Goal: Transaction & Acquisition: Download file/media

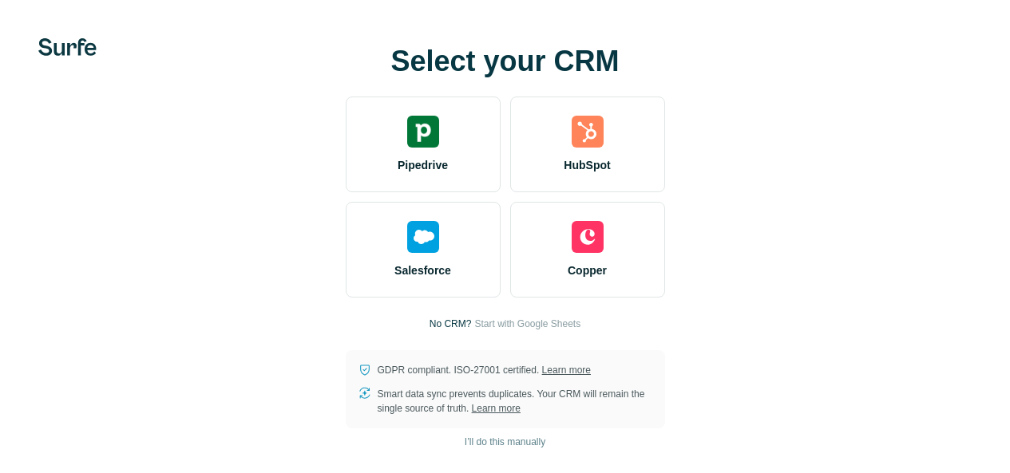
scroll to position [69, 0]
click at [465, 441] on span "I’ll do this manually" at bounding box center [505, 442] width 81 height 14
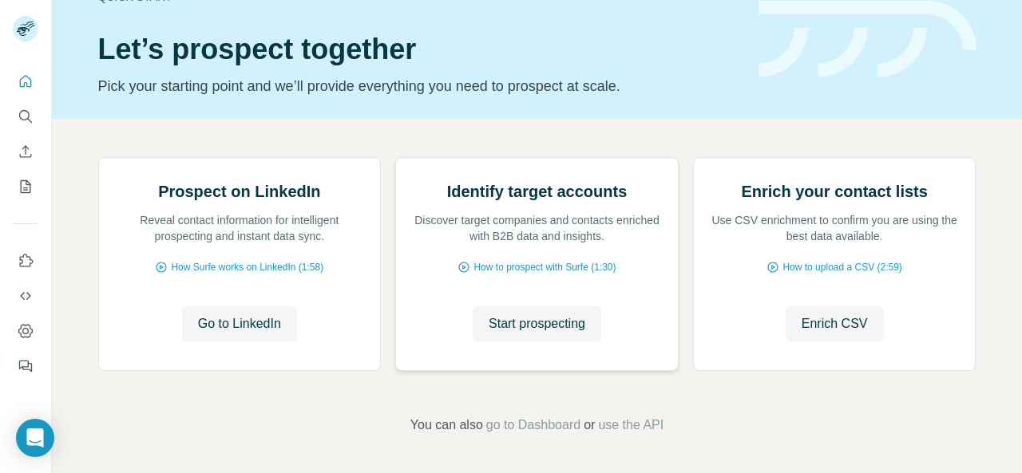
scroll to position [198, 0]
click at [861, 330] on span "Enrich CSV" at bounding box center [835, 324] width 66 height 19
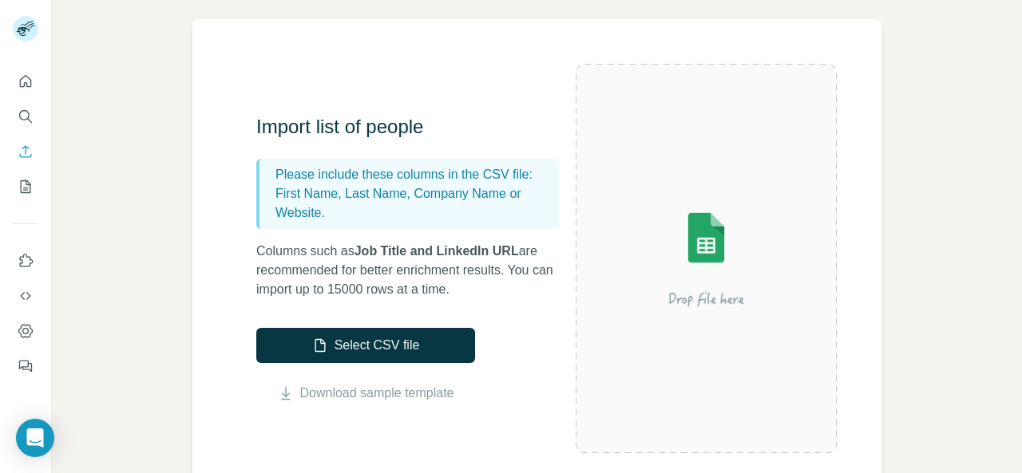
scroll to position [115, 0]
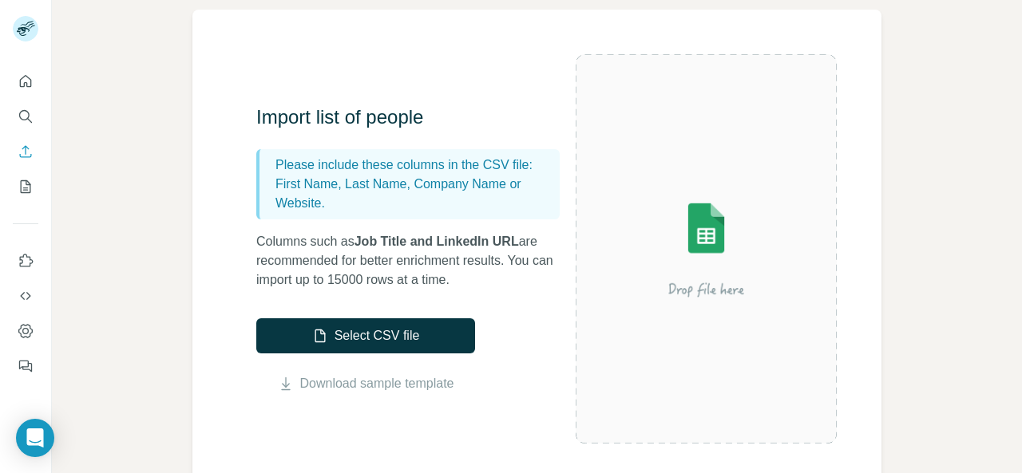
click at [974, 57] on div "Enrich CSV Import list of people Please include these columns in the CSV file: …" at bounding box center [537, 236] width 970 height 473
click at [20, 188] on icon "My lists" at bounding box center [26, 187] width 16 height 16
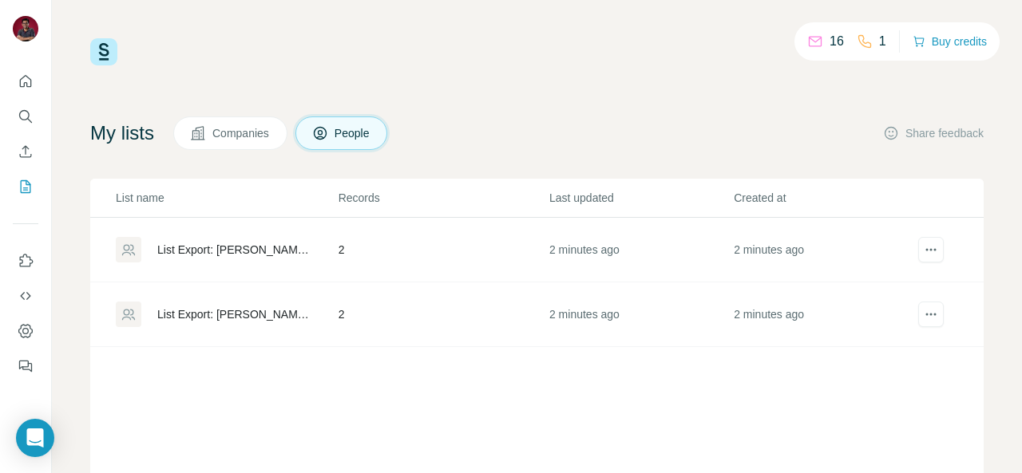
click at [252, 250] on div "List Export: Hampton, Lenzini and Renwick, Inc. (HLR) - 23/09/2025 09:19" at bounding box center [234, 250] width 154 height 16
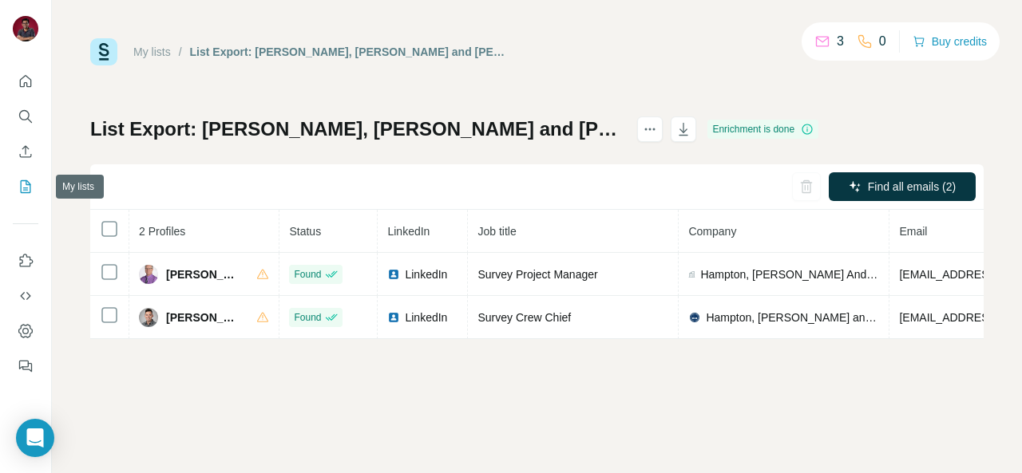
click at [27, 182] on icon "My lists" at bounding box center [26, 187] width 16 height 16
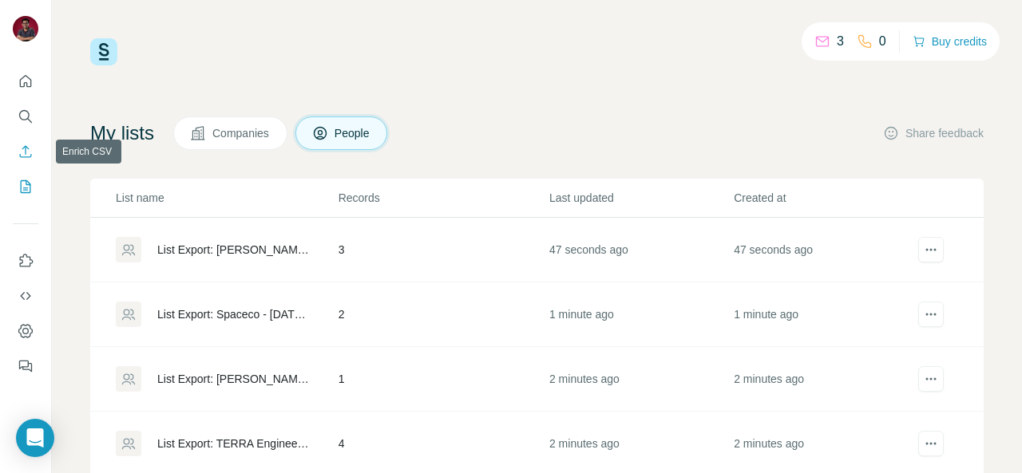
click at [26, 148] on icon "Enrich CSV" at bounding box center [26, 152] width 16 height 16
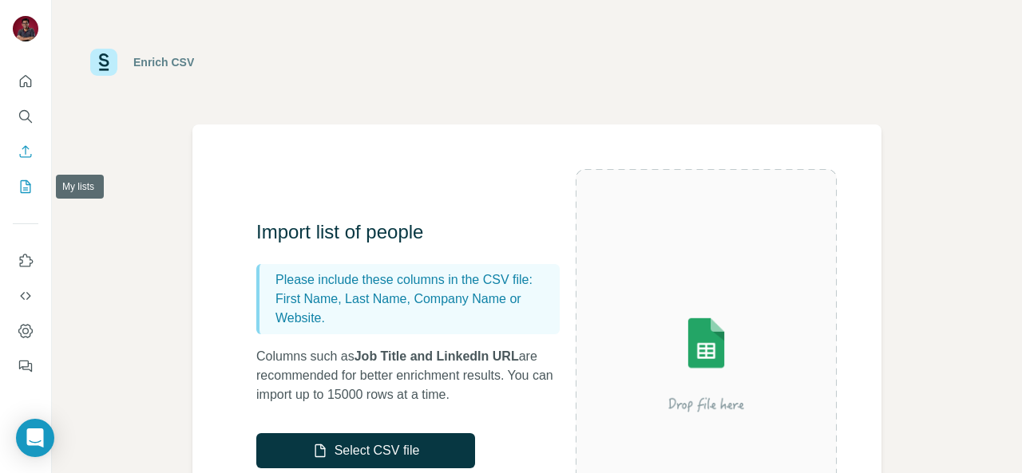
click at [28, 181] on icon "My lists" at bounding box center [26, 186] width 10 height 13
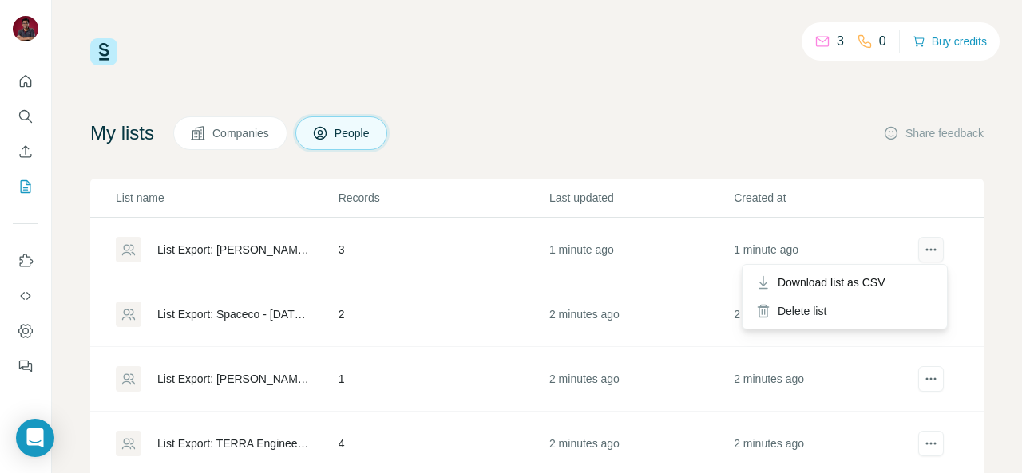
click at [923, 247] on icon "actions" at bounding box center [931, 250] width 16 height 16
click at [877, 283] on span "Download list as CSV" at bounding box center [832, 283] width 108 height 16
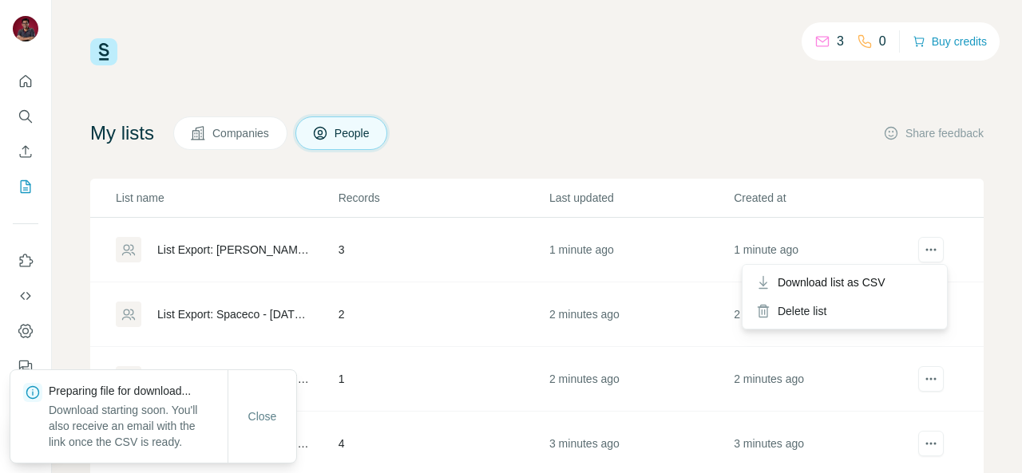
scroll to position [80, 0]
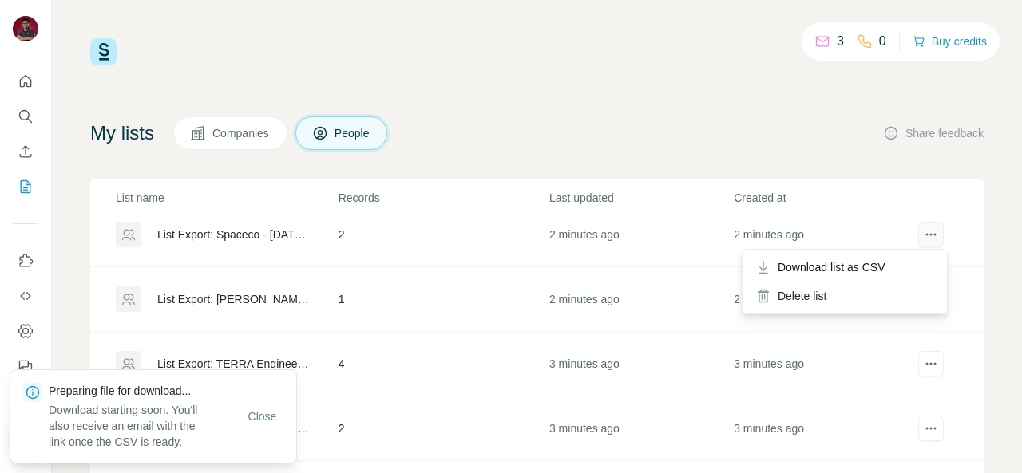
click at [923, 238] on icon "actions" at bounding box center [931, 235] width 16 height 16
click at [863, 267] on span "Download list as CSV" at bounding box center [832, 267] width 108 height 16
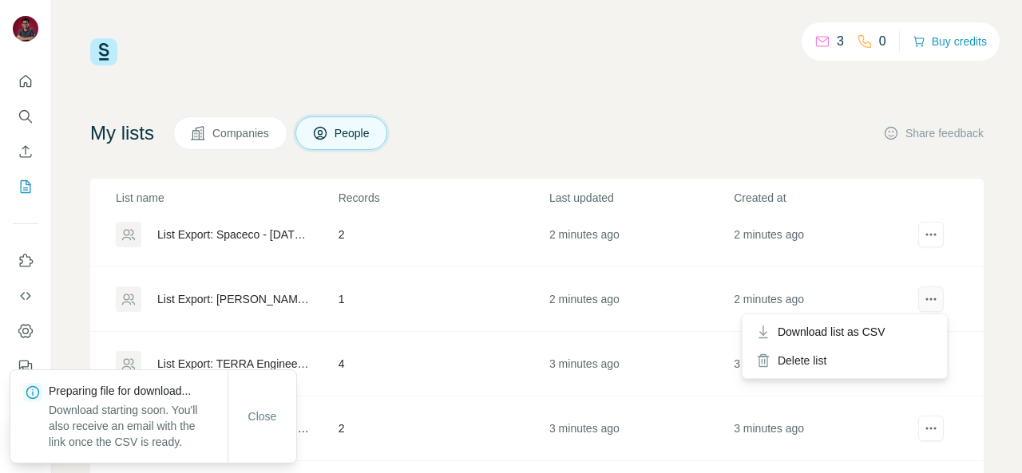
click at [923, 295] on icon "actions" at bounding box center [931, 299] width 16 height 16
click at [923, 305] on icon "actions" at bounding box center [931, 299] width 16 height 16
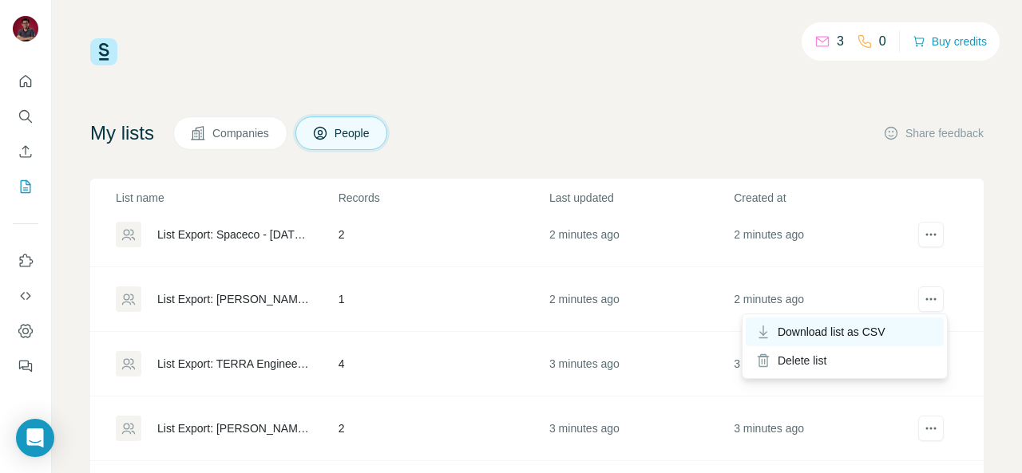
click at [897, 330] on div "Download list as CSV" at bounding box center [845, 332] width 198 height 29
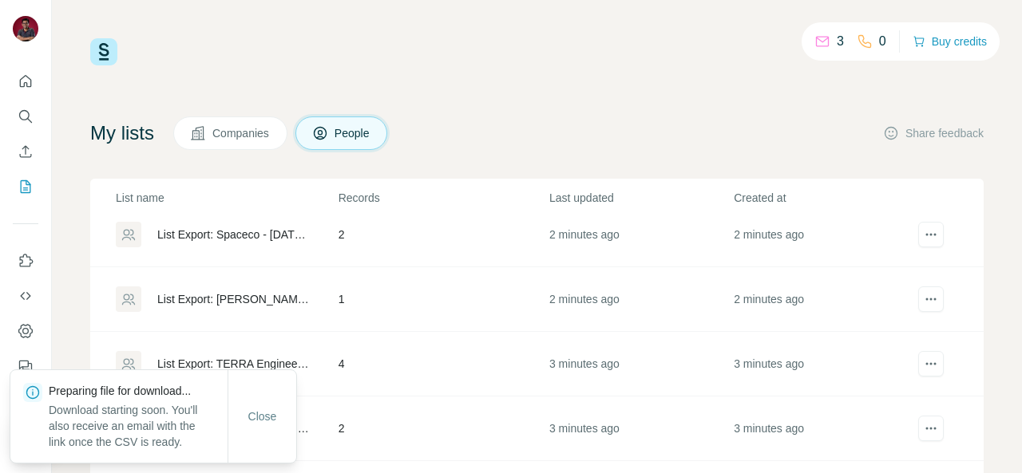
scroll to position [125, 0]
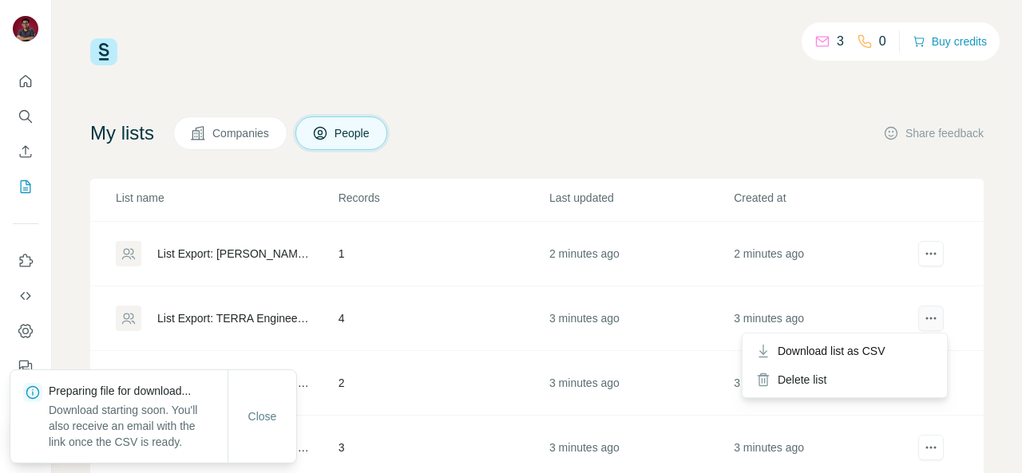
click at [923, 313] on icon "actions" at bounding box center [931, 319] width 16 height 16
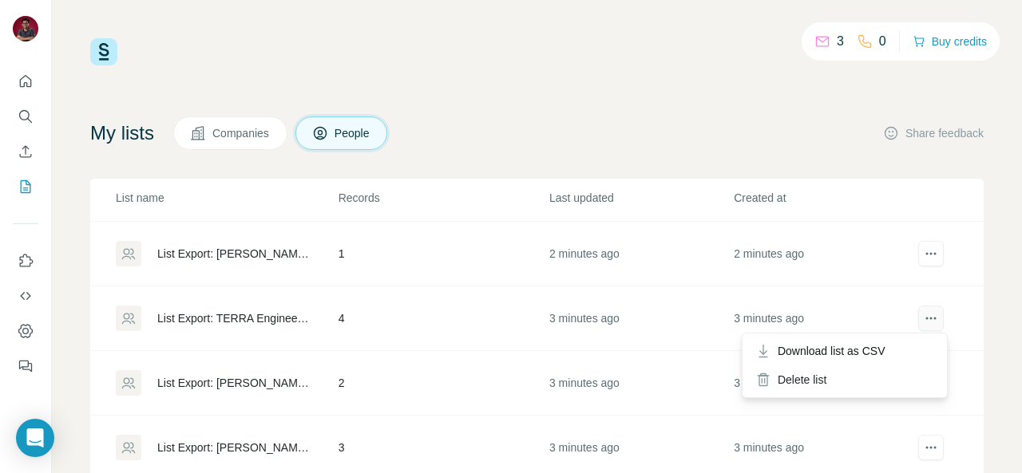
click at [923, 319] on icon "actions" at bounding box center [931, 319] width 16 height 16
click at [880, 343] on span "Download list as CSV" at bounding box center [832, 351] width 108 height 16
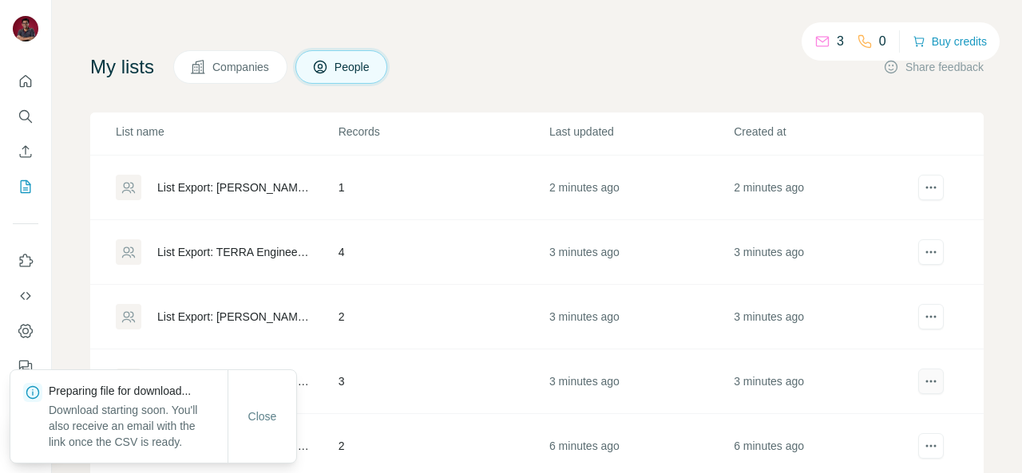
scroll to position [80, 0]
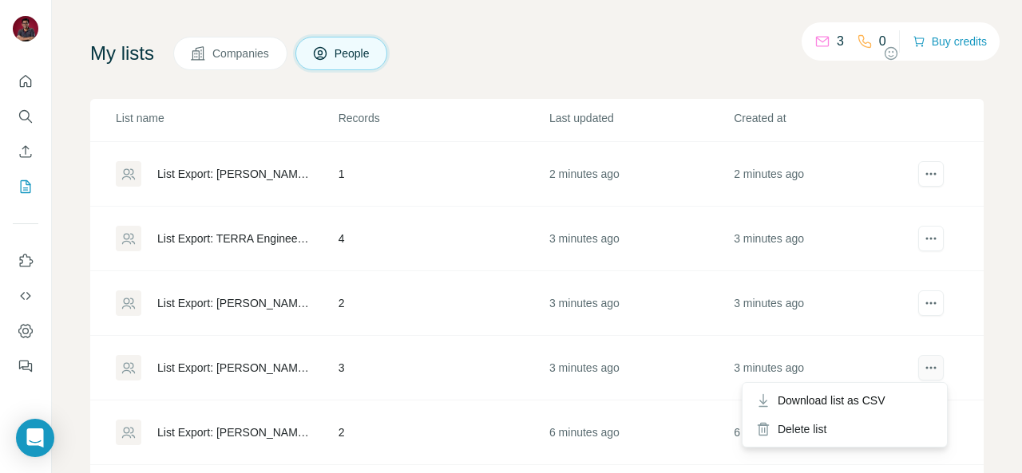
click at [923, 369] on icon "actions" at bounding box center [931, 368] width 16 height 16
click at [883, 400] on span "Download list as CSV" at bounding box center [832, 401] width 108 height 16
click at [994, 180] on div "3 0 Buy credits My lists Companies People Share feedback List name Records Last…" at bounding box center [537, 236] width 970 height 473
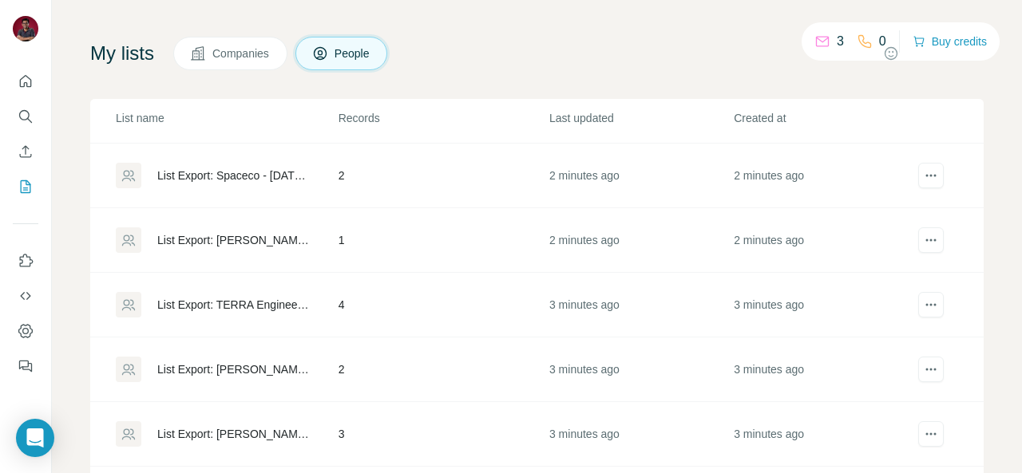
scroll to position [46, 0]
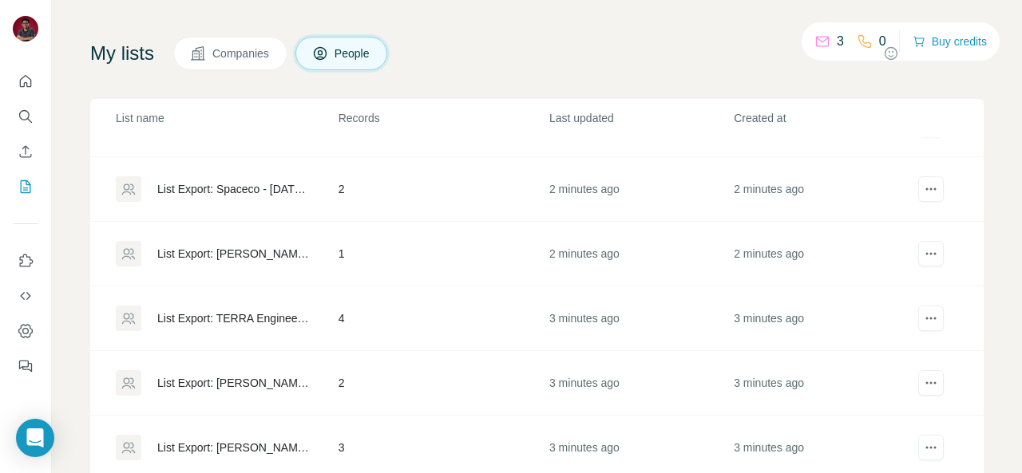
click at [993, 88] on div "3 0 Buy credits My lists Companies People Share feedback List name Records Last…" at bounding box center [537, 236] width 970 height 473
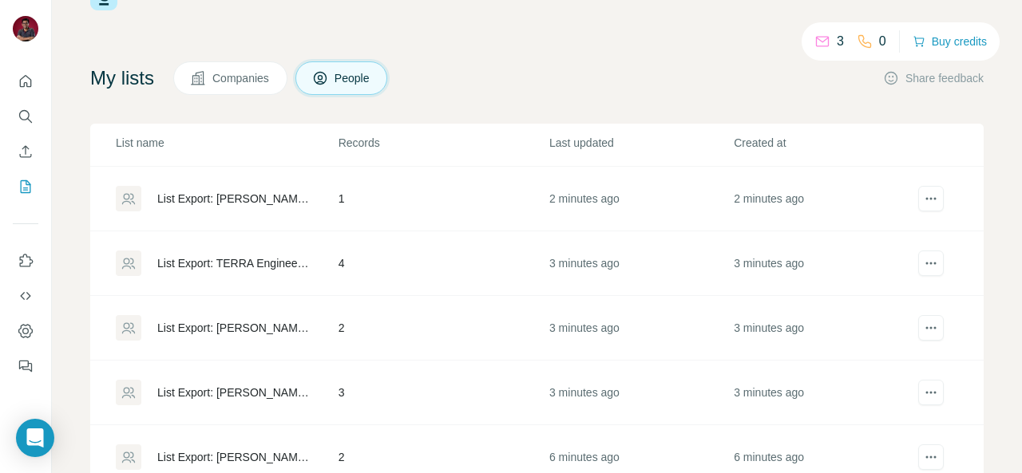
scroll to position [80, 0]
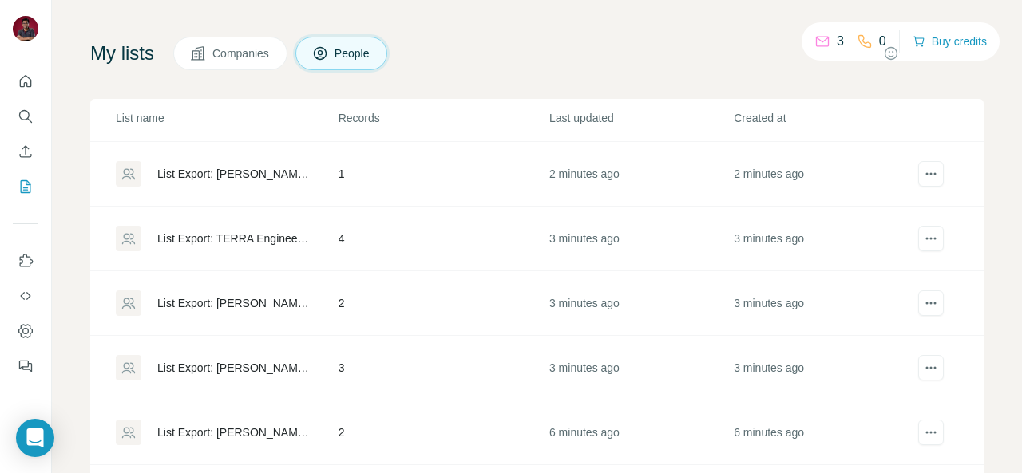
click at [973, 264] on div "3 0 Buy credits My lists Companies People Share feedback List name Records Last…" at bounding box center [537, 236] width 970 height 473
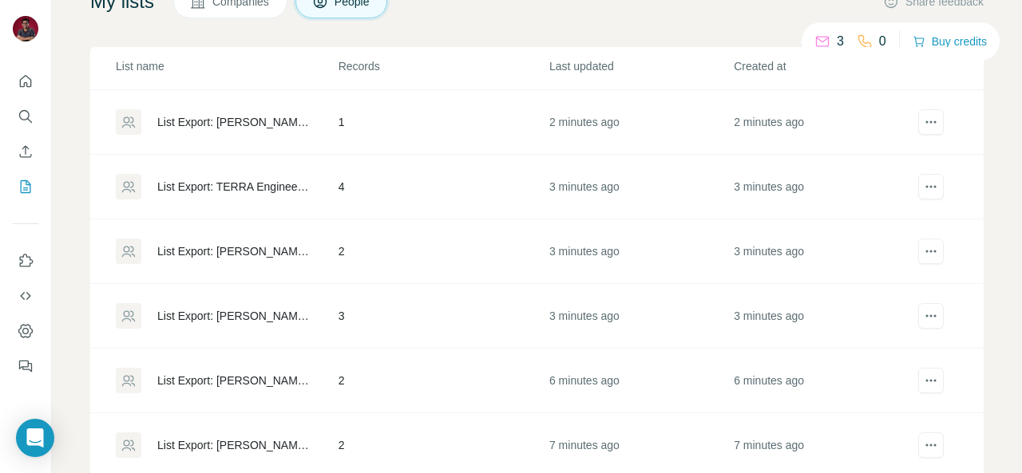
scroll to position [160, 0]
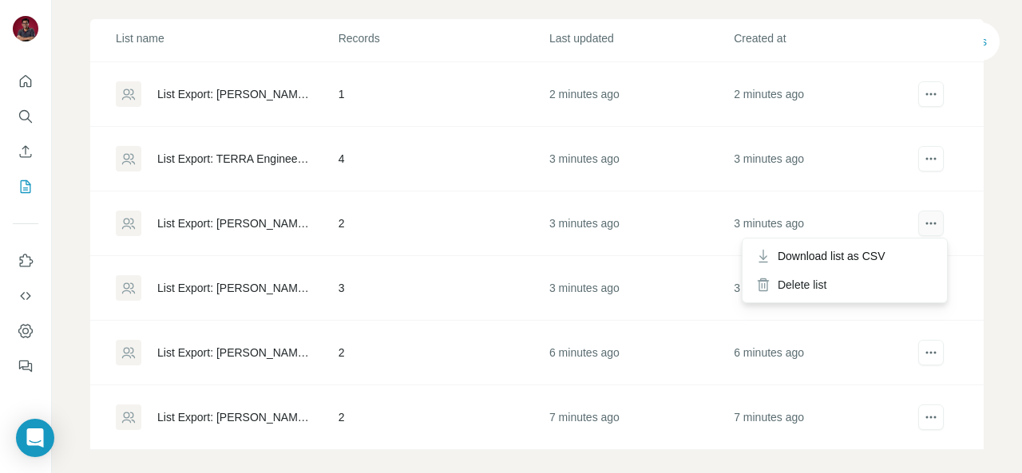
click at [923, 222] on icon "actions" at bounding box center [931, 224] width 16 height 16
click at [923, 220] on icon "actions" at bounding box center [931, 224] width 16 height 16
click at [871, 250] on span "Download list as CSV" at bounding box center [832, 256] width 108 height 16
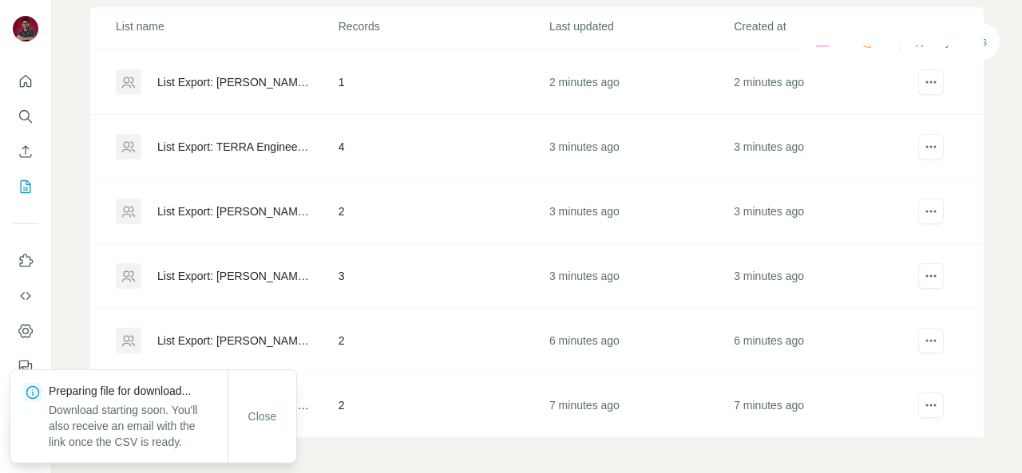
scroll to position [175, 0]
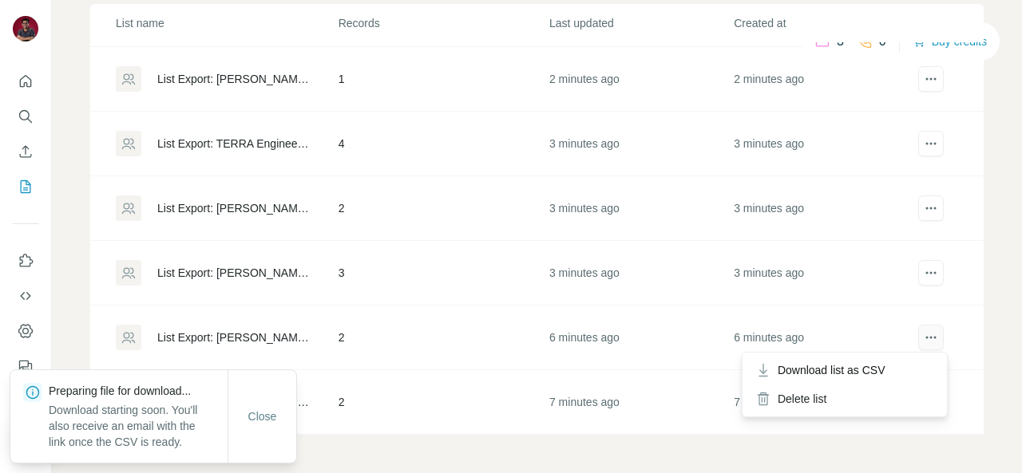
click at [923, 333] on icon "actions" at bounding box center [931, 338] width 16 height 16
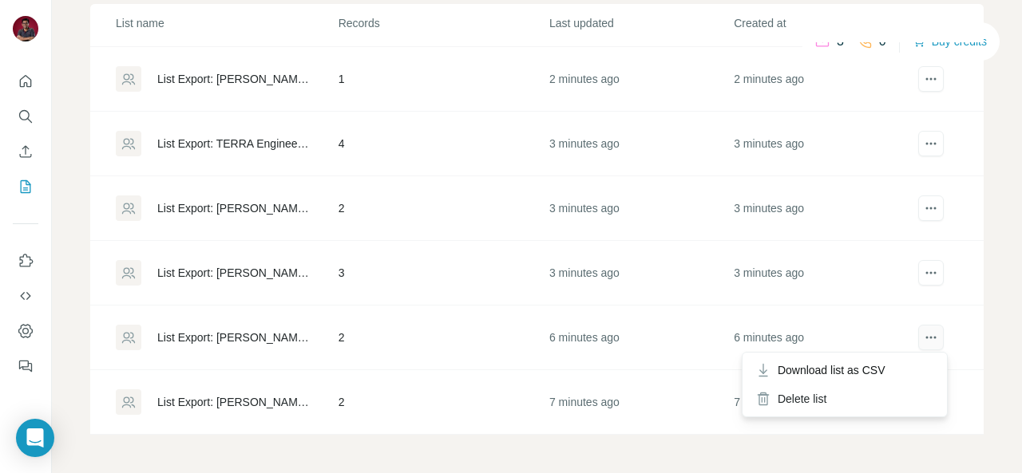
click at [926, 338] on icon "actions" at bounding box center [927, 338] width 2 height 2
click at [923, 337] on icon "actions" at bounding box center [931, 338] width 16 height 16
click at [867, 368] on span "Download list as CSV" at bounding box center [832, 370] width 108 height 16
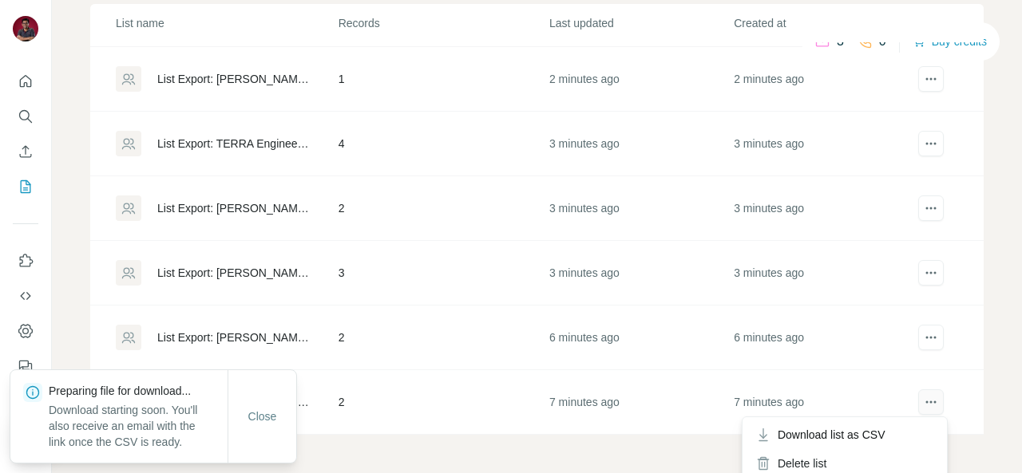
click at [923, 397] on icon "actions" at bounding box center [931, 402] width 16 height 16
click at [877, 430] on span "Download list as CSV" at bounding box center [832, 435] width 108 height 16
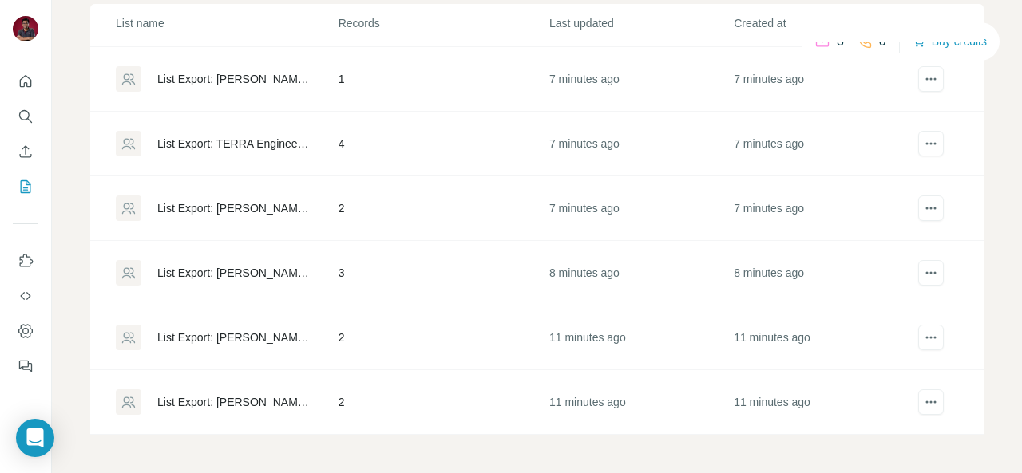
click at [989, 77] on div "3 0 Buy credits My lists Companies People Share feedback List name Records Last…" at bounding box center [537, 236] width 970 height 473
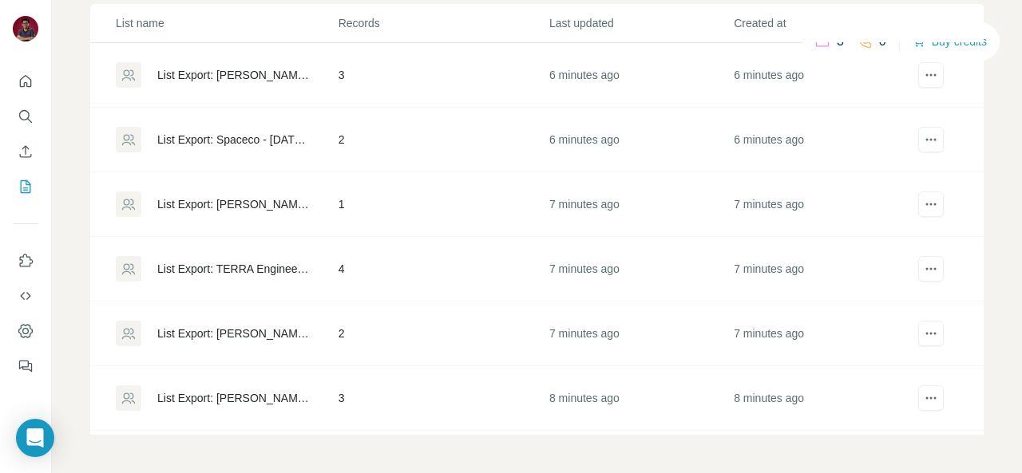
scroll to position [0, 0]
